Goal: Information Seeking & Learning: Learn about a topic

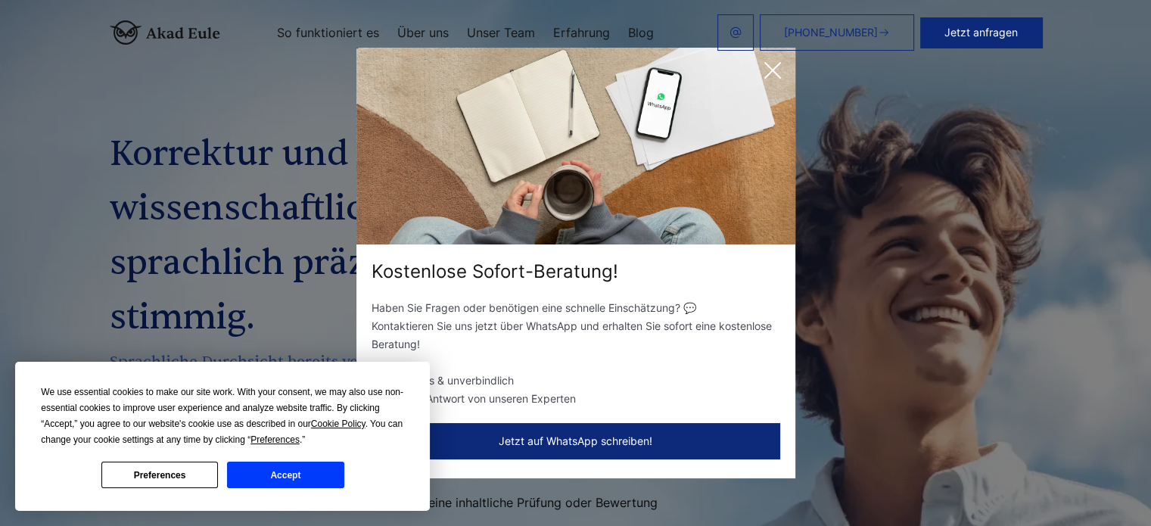
drag, startPoint x: 762, startPoint y: 71, endPoint x: 769, endPoint y: 67, distance: 7.8
click at [762, 71] on icon at bounding box center [772, 70] width 30 height 30
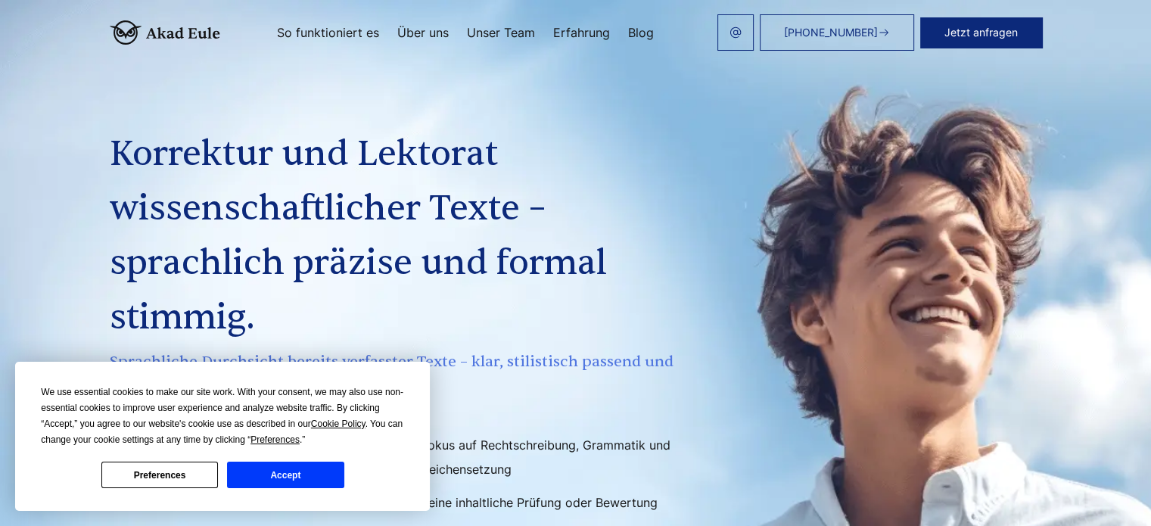
click at [275, 474] on button "Accept" at bounding box center [285, 474] width 116 height 26
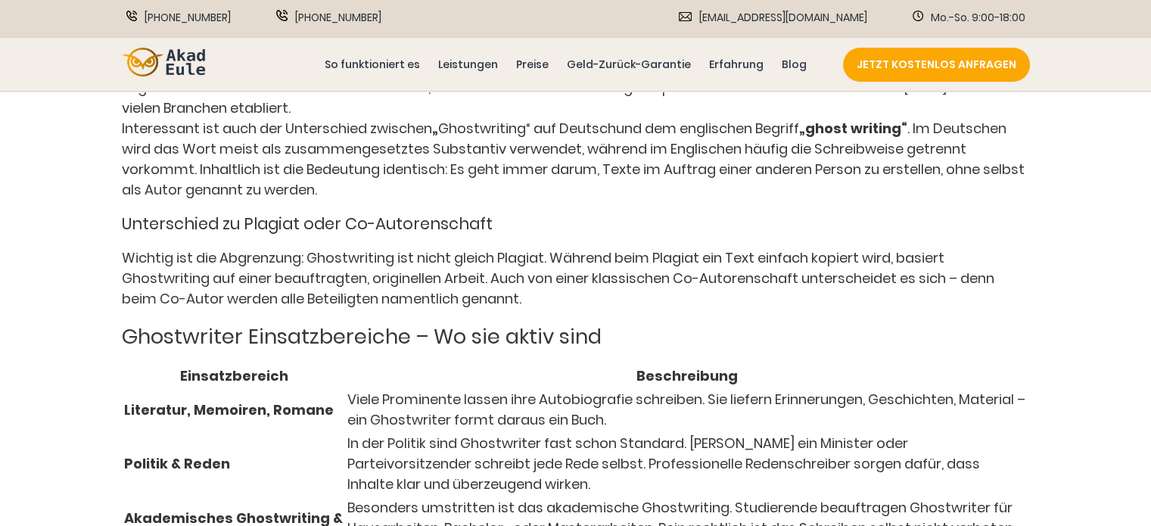
scroll to position [2301, 0]
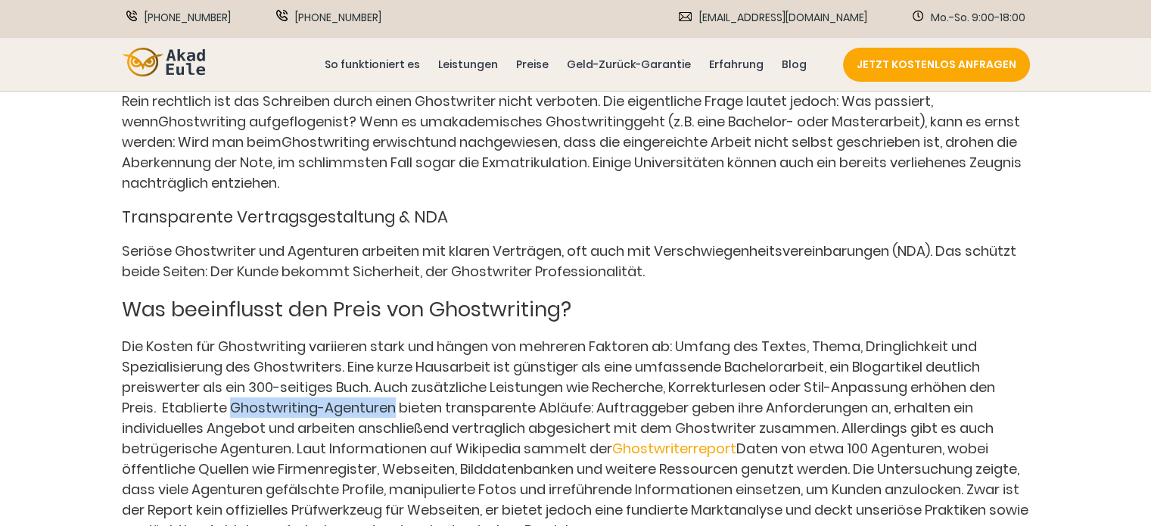
drag, startPoint x: 230, startPoint y: 418, endPoint x: 393, endPoint y: 417, distance: 163.4
click at [393, 417] on span "Die Kosten für Ghostwriting variieren stark und hängen von mehreren Faktoren ab…" at bounding box center [558, 397] width 873 height 121
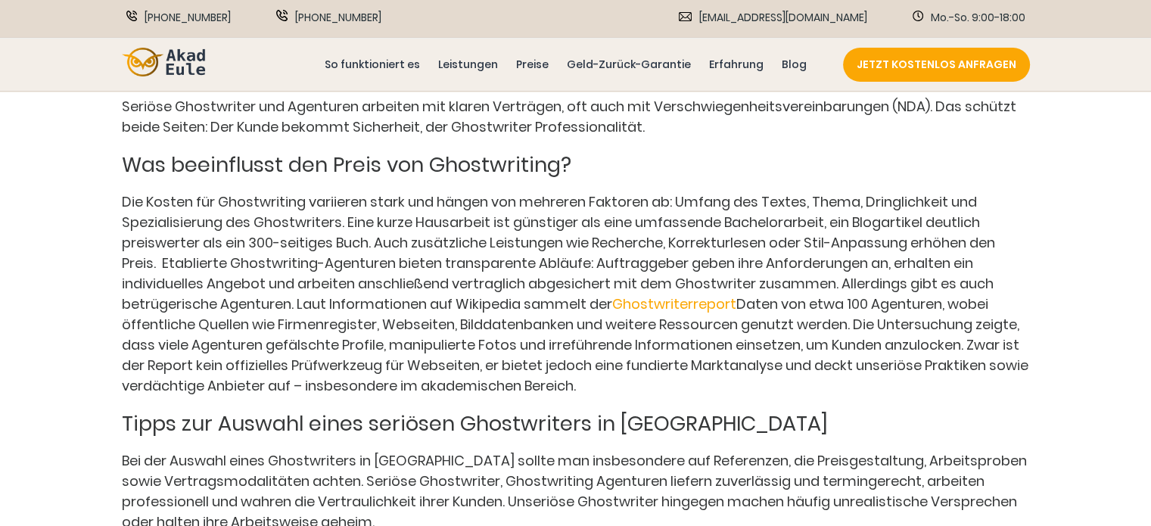
scroll to position [2452, 0]
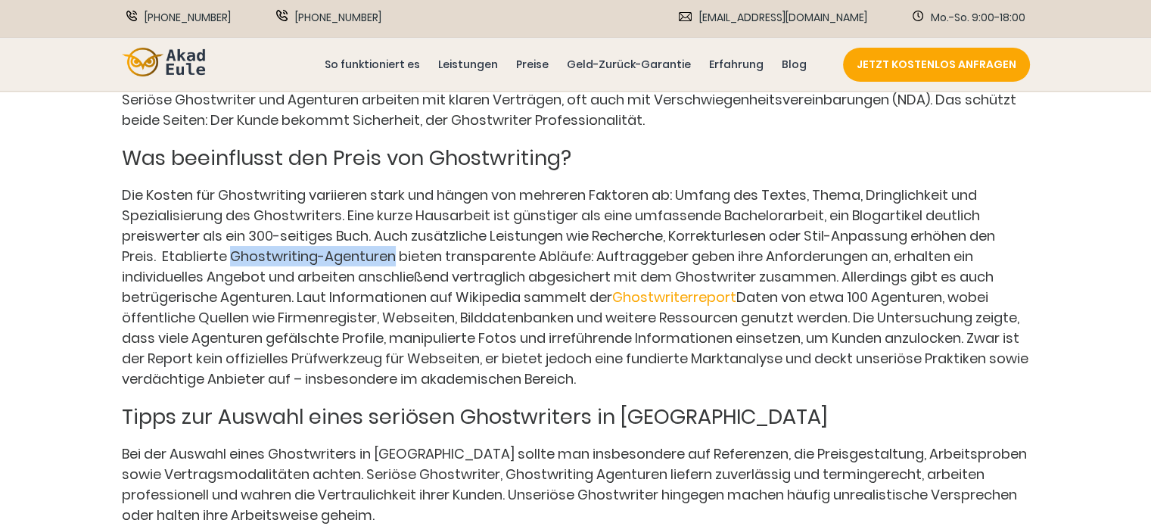
drag, startPoint x: 393, startPoint y: 269, endPoint x: 232, endPoint y: 272, distance: 160.4
click at [232, 272] on span "Die Kosten für Ghostwriting variieren stark und hängen von mehreren Faktoren ab…" at bounding box center [558, 245] width 873 height 121
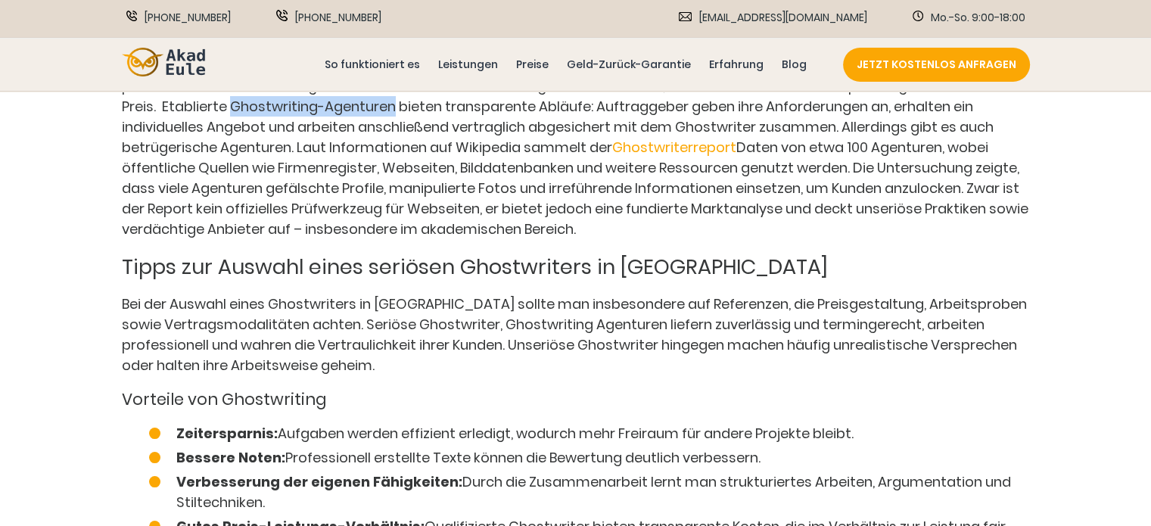
scroll to position [2604, 0]
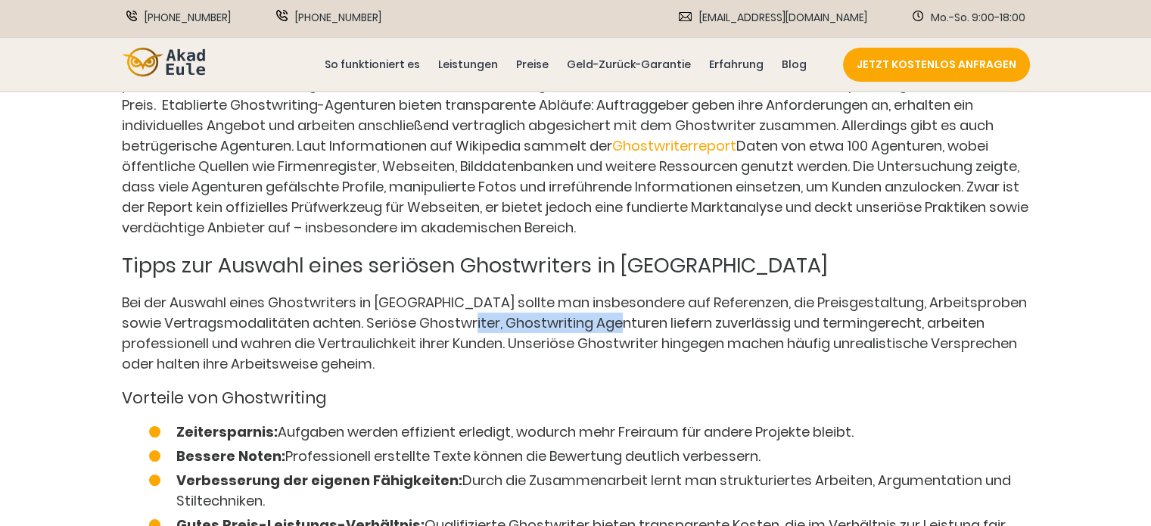
drag, startPoint x: 617, startPoint y: 334, endPoint x: 462, endPoint y: 332, distance: 155.1
click at [462, 332] on span "Bei der Auswahl eines Ghostwriters in Deutschland sollte man insbesondere auf R…" at bounding box center [574, 333] width 905 height 80
copy span "Ghostwriting Agenturen"
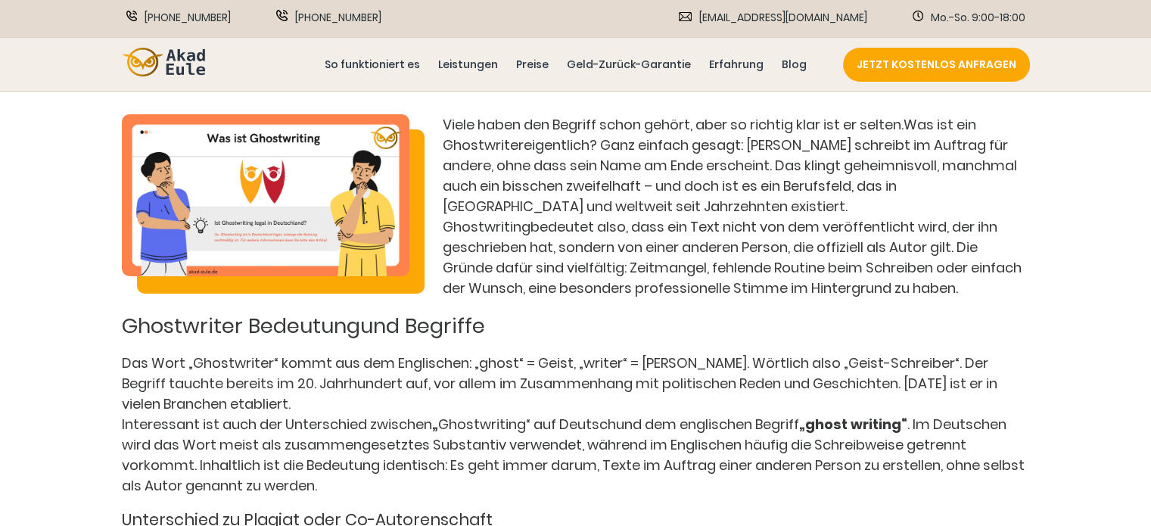
scroll to position [908, 0]
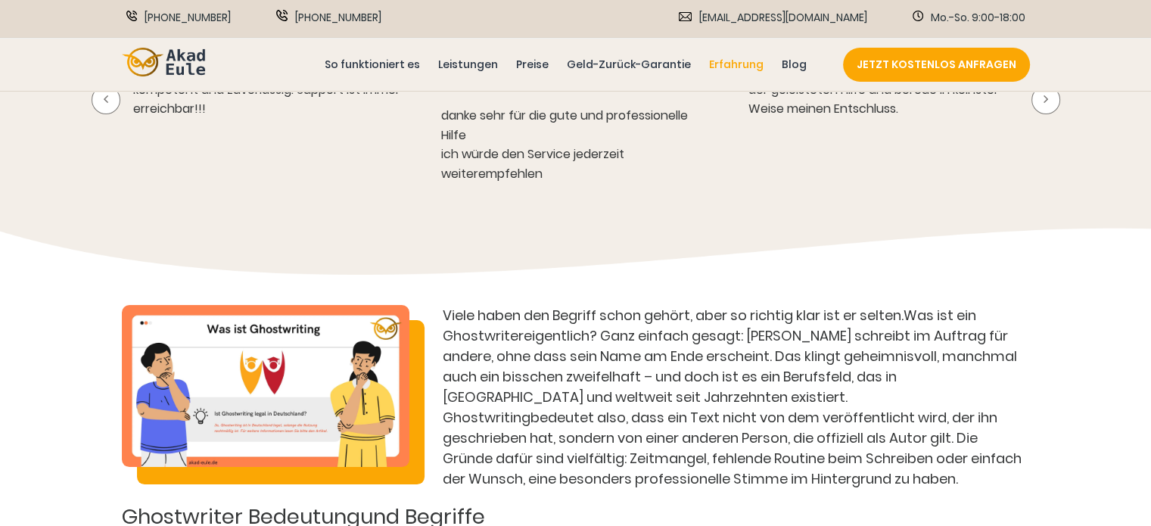
click at [731, 63] on link "Erfahrung" at bounding box center [736, 64] width 61 height 17
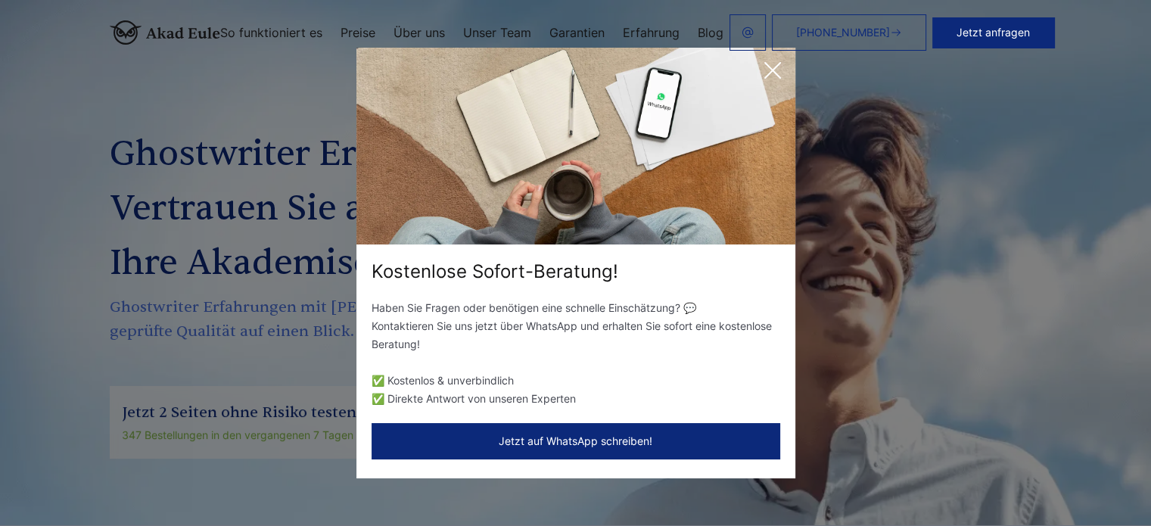
click at [775, 71] on icon at bounding box center [772, 70] width 30 height 30
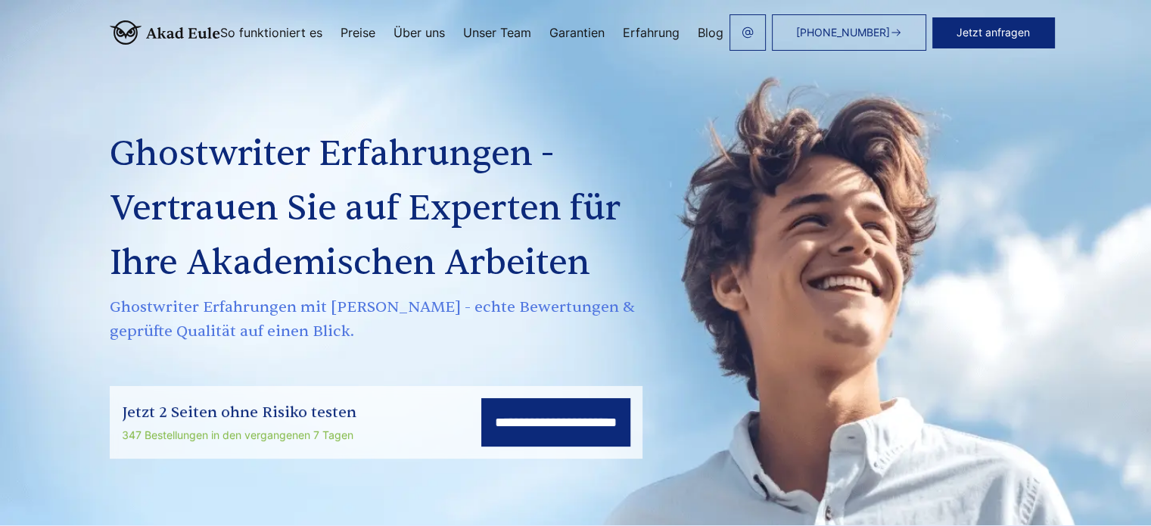
click at [707, 30] on link "Blog" at bounding box center [710, 32] width 26 height 12
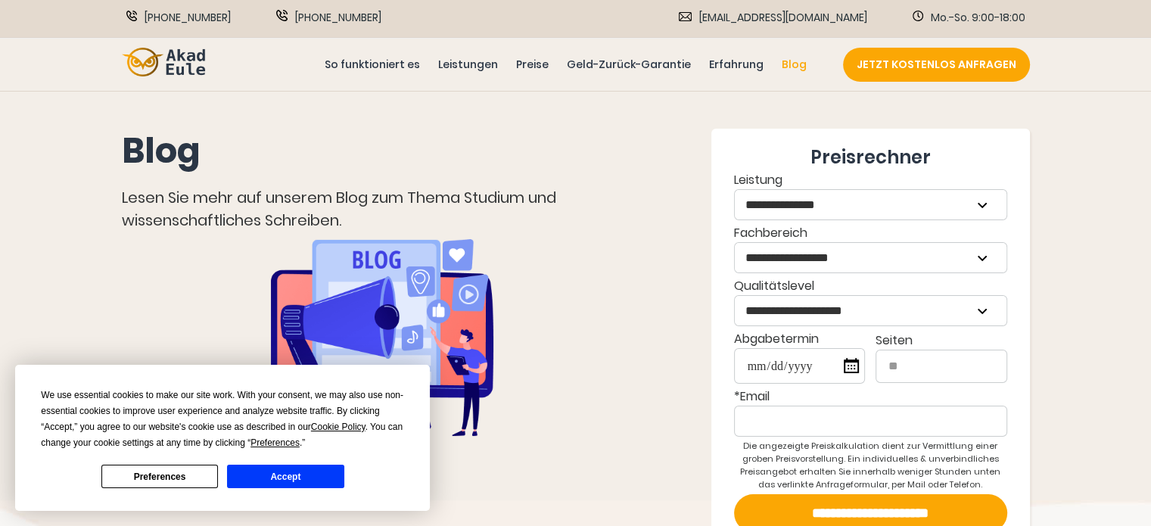
click at [309, 468] on button "Accept" at bounding box center [285, 475] width 116 height 23
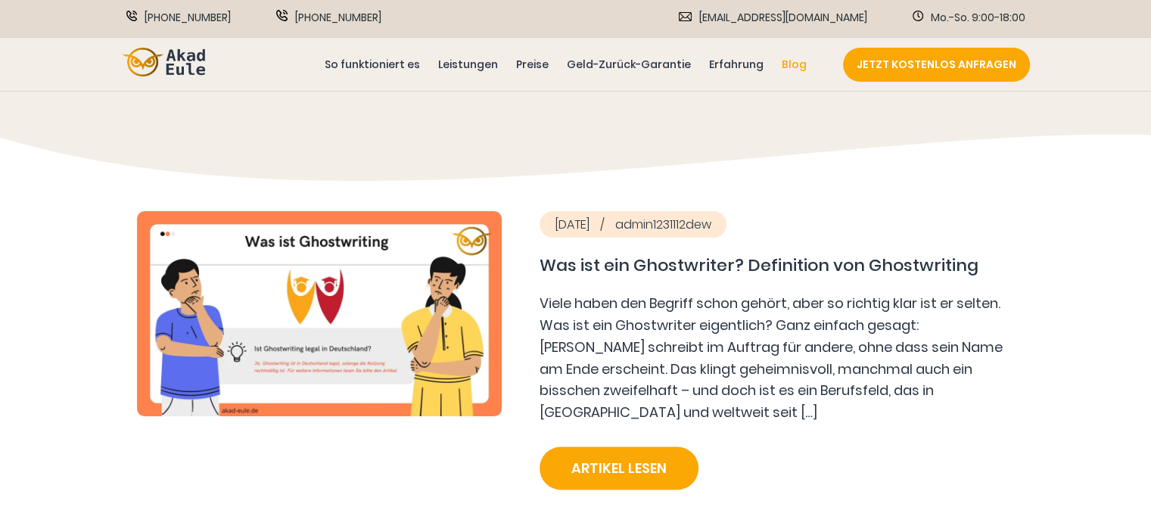
scroll to position [983, 0]
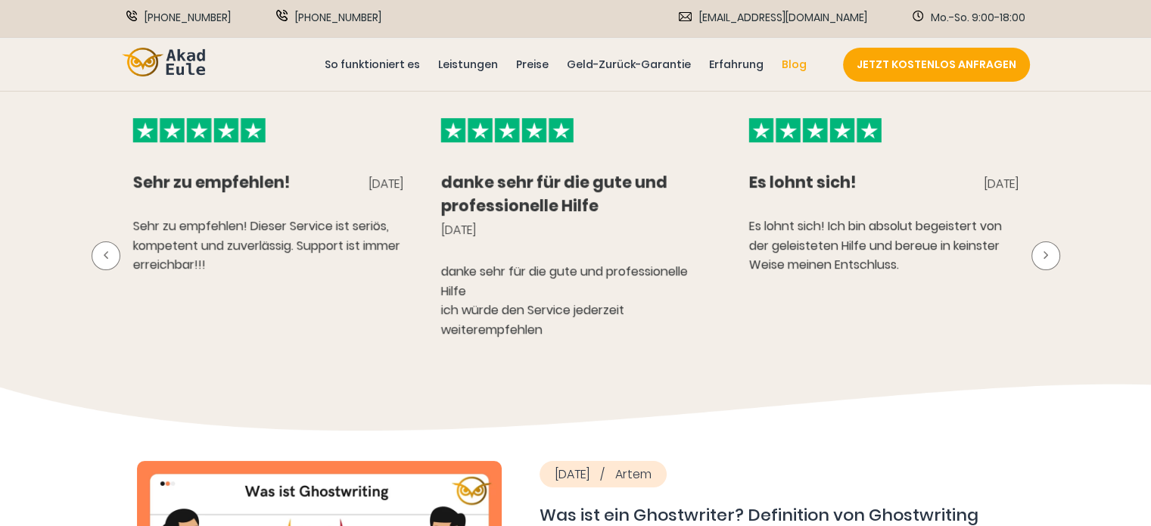
scroll to position [454, 0]
